Goal: Task Accomplishment & Management: Manage account settings

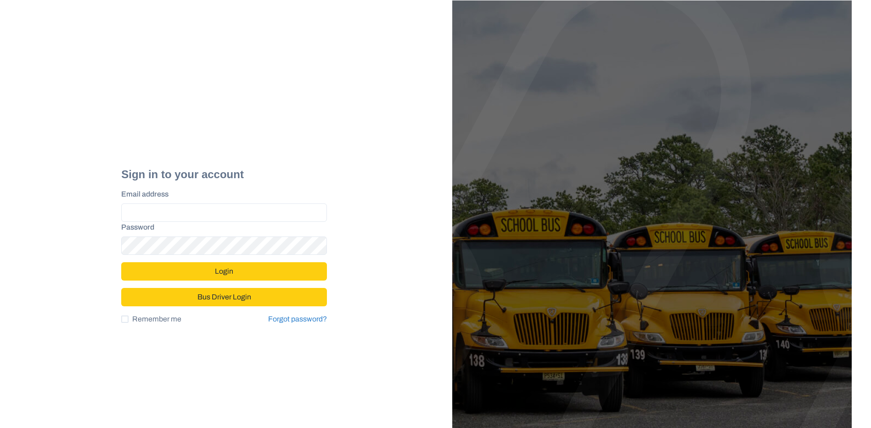
type input "**********"
click at [218, 273] on button "Login" at bounding box center [224, 271] width 206 height 18
click at [239, 271] on button "Login" at bounding box center [224, 271] width 206 height 18
